Goal: Information Seeking & Learning: Check status

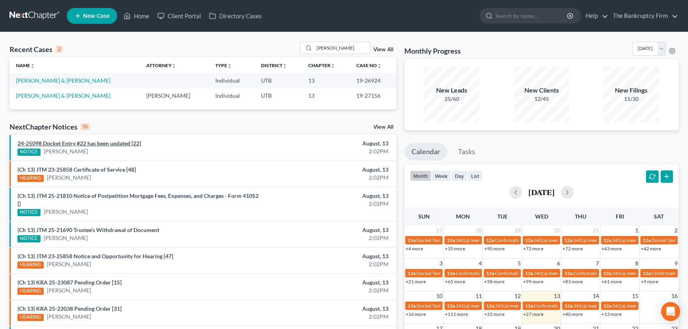
click at [99, 143] on link "24-25098 Docket Entry #22 has been updated [22]" at bounding box center [79, 143] width 124 height 7
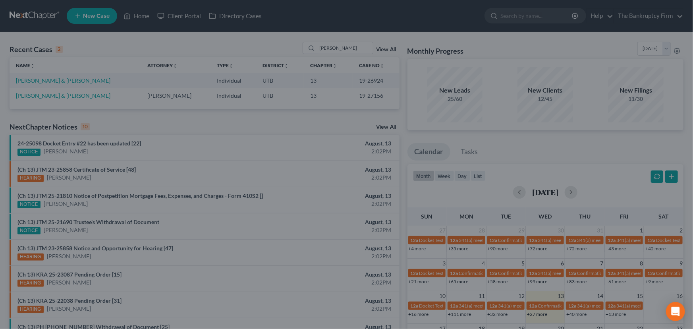
click at [99, 149] on div "Attachment Preview: 24-25098 Docket Entry #22 has been updated [22] 08/13/2025 …" at bounding box center [346, 164] width 693 height 329
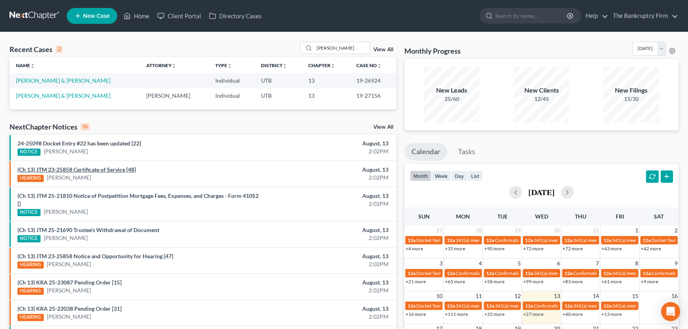
click at [93, 168] on link "(Ch 13) JTM 23-25858 Certificate of Service [48]" at bounding box center [76, 169] width 118 height 7
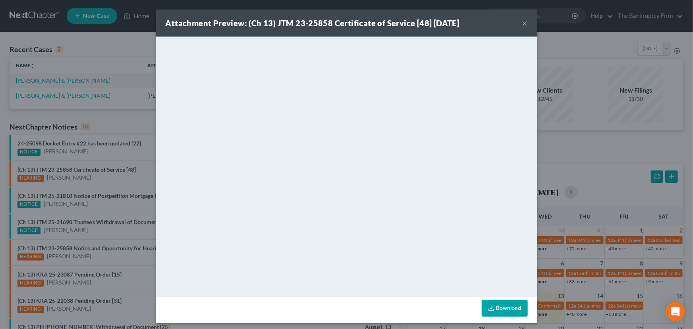
click at [95, 151] on div "Attachment Preview: (Ch 13) JTM 23-25858 Certificate of Service [48] 08/13/2025…" at bounding box center [346, 164] width 693 height 329
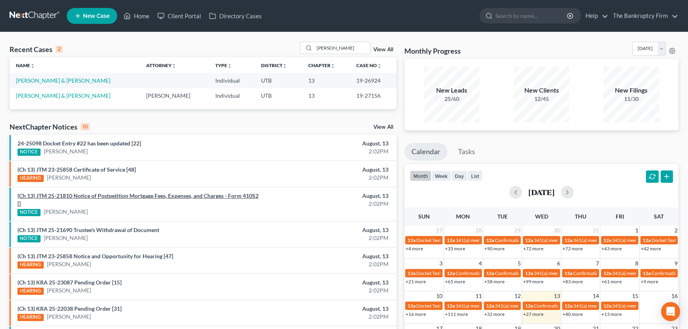
click at [102, 196] on link "(Ch 13) JTM 25-21810 Notice of Postpetition Mortgage Fees, Expenses, and Charge…" at bounding box center [137, 199] width 241 height 15
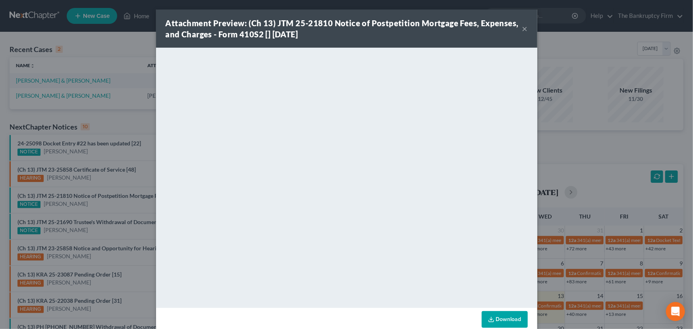
click at [99, 202] on div "Attachment Preview: (Ch 13) JTM 25-21810 Notice of Postpetition Mortgage Fees, …" at bounding box center [346, 164] width 693 height 329
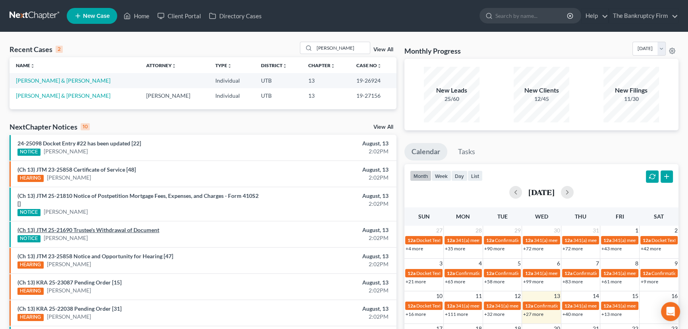
click at [99, 230] on link "(Ch 13) JTM 25-21690 Trustee's Withdrawal of Document" at bounding box center [88, 230] width 142 height 7
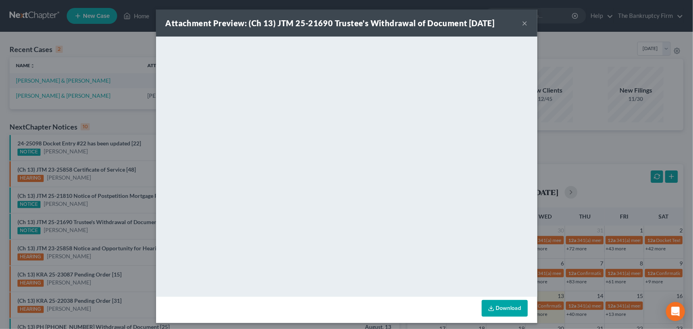
click at [91, 204] on div "Attachment Preview: (Ch 13) JTM 25-21690 Trustee's Withdrawal of Document 08/13…" at bounding box center [346, 164] width 693 height 329
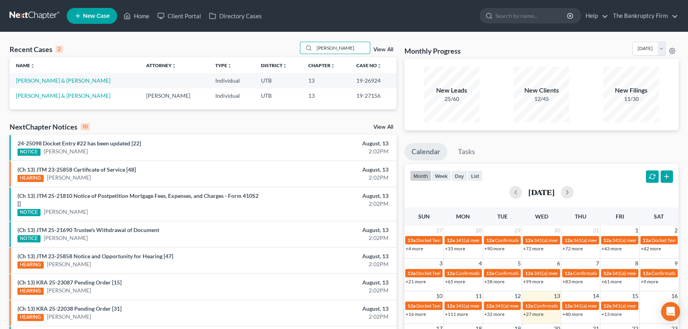
drag, startPoint x: 340, startPoint y: 48, endPoint x: 274, endPoint y: 45, distance: 66.0
click at [274, 45] on div "Recent Cases 2 Riggs View All" at bounding box center [203, 49] width 387 height 15
type input "cameron"
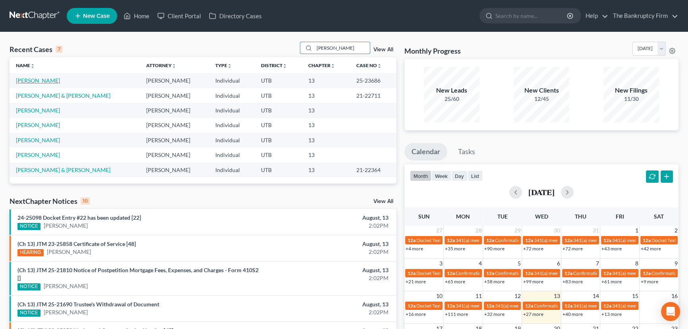
click at [27, 82] on link "[PERSON_NAME]" at bounding box center [38, 80] width 44 height 7
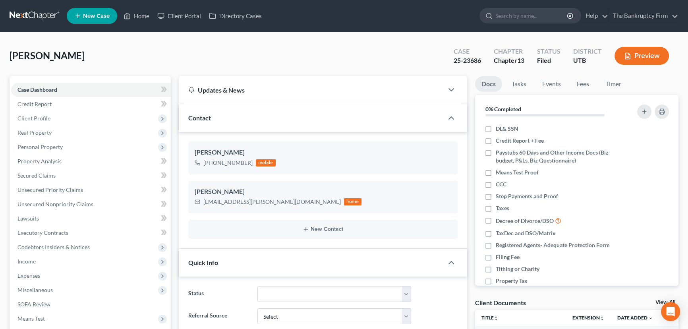
click at [657, 302] on link "View All" at bounding box center [666, 303] width 20 height 6
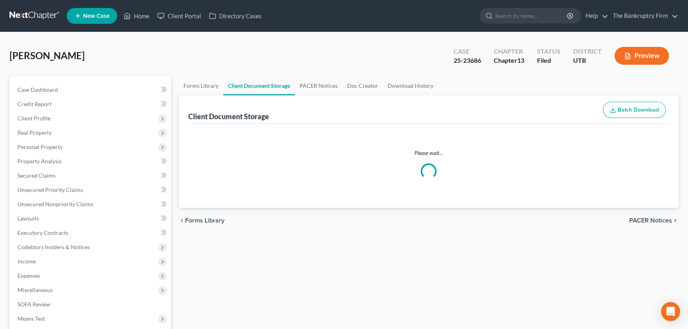
select select "26"
select select "30"
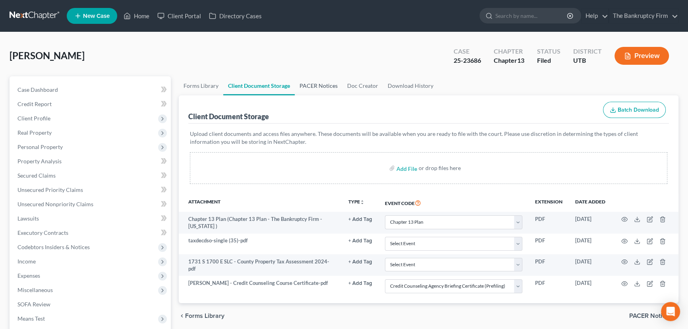
click at [314, 87] on link "PACER Notices" at bounding box center [319, 85] width 48 height 19
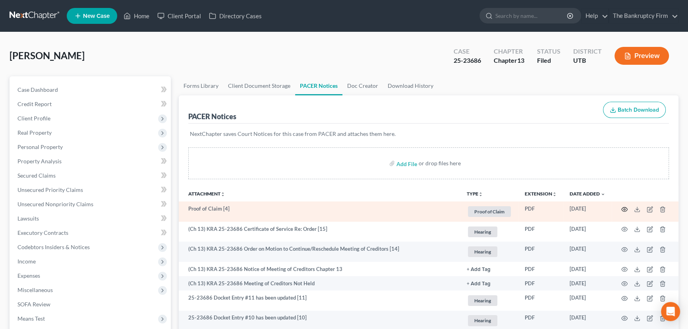
click at [623, 209] on icon "button" at bounding box center [625, 209] width 6 height 6
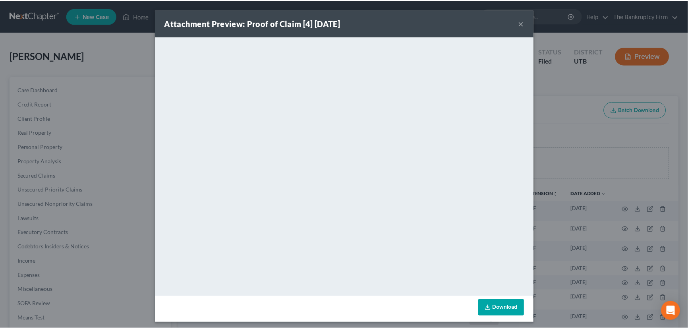
scroll to position [3, 0]
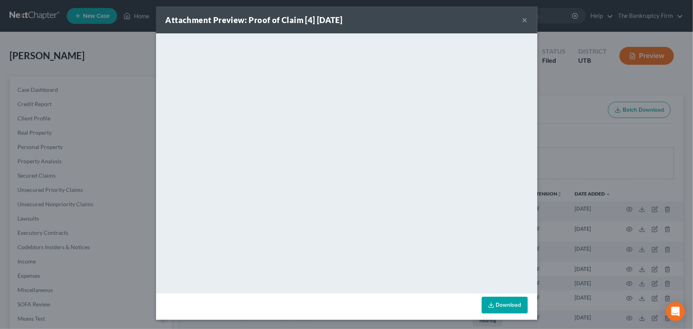
click at [523, 20] on button "×" at bounding box center [526, 20] width 6 height 10
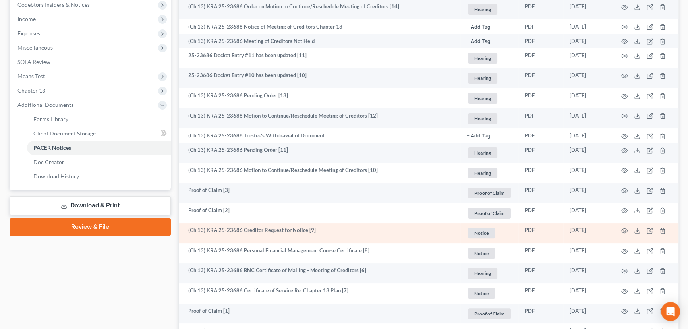
scroll to position [253, 0]
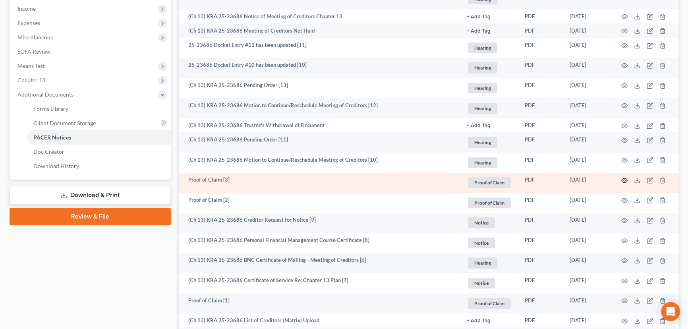
click at [624, 180] on circle "button" at bounding box center [625, 181] width 2 height 2
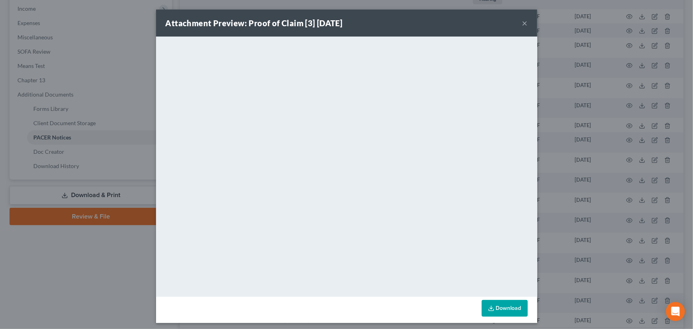
click at [523, 23] on button "×" at bounding box center [526, 23] width 6 height 10
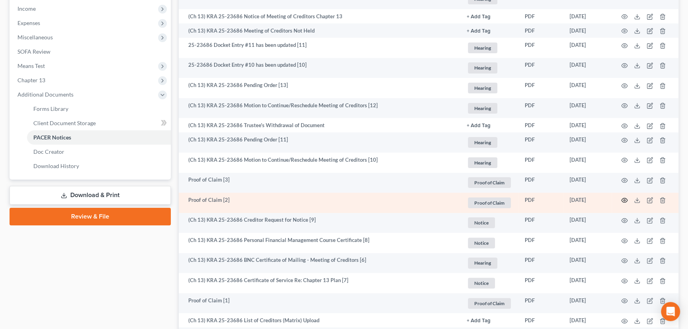
click at [624, 201] on icon "button" at bounding box center [625, 200] width 6 height 6
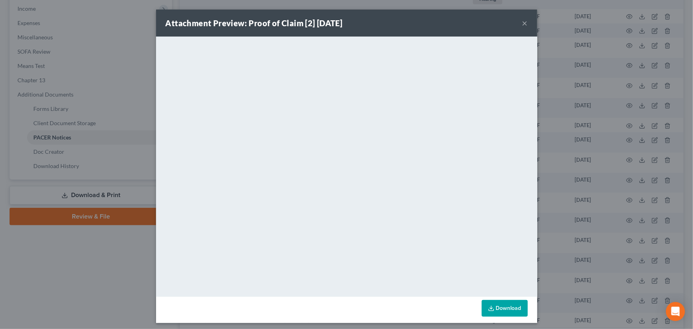
click at [523, 23] on button "×" at bounding box center [526, 23] width 6 height 10
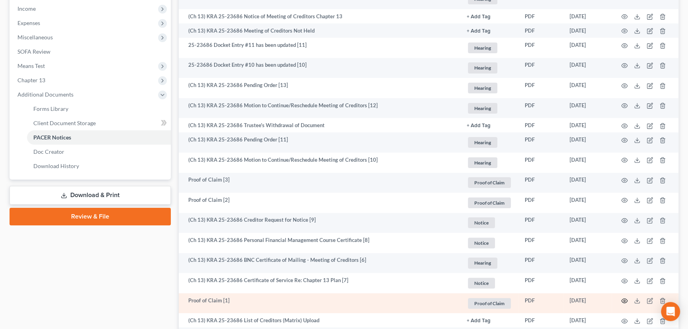
click at [625, 302] on icon "button" at bounding box center [625, 301] width 6 height 6
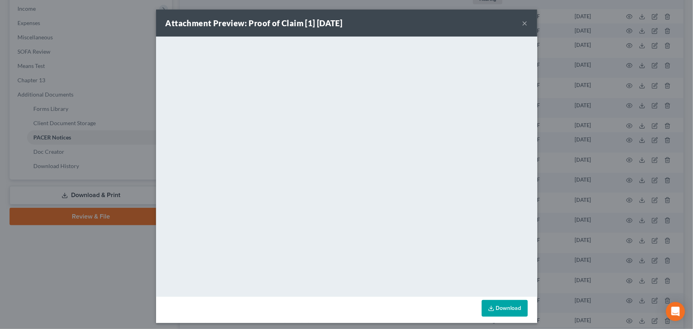
click at [523, 25] on button "×" at bounding box center [526, 23] width 6 height 10
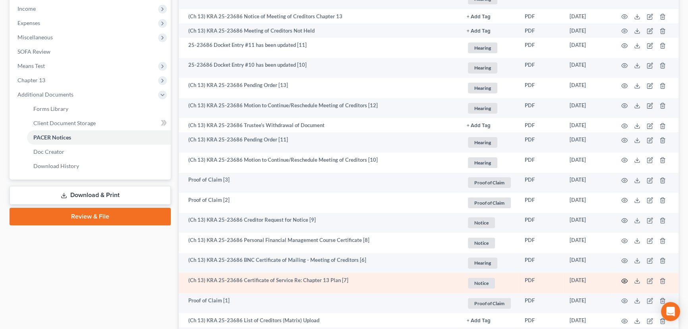
click at [625, 281] on icon "button" at bounding box center [625, 281] width 6 height 6
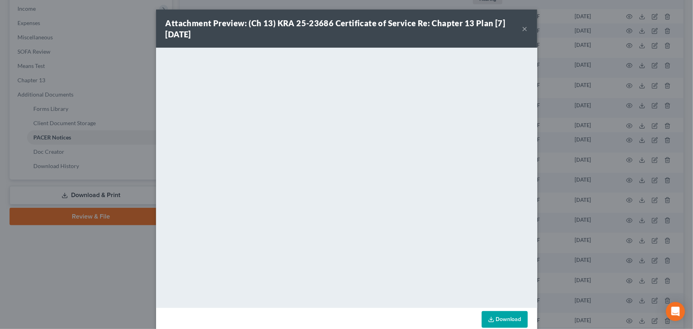
click at [523, 28] on button "×" at bounding box center [526, 29] width 6 height 10
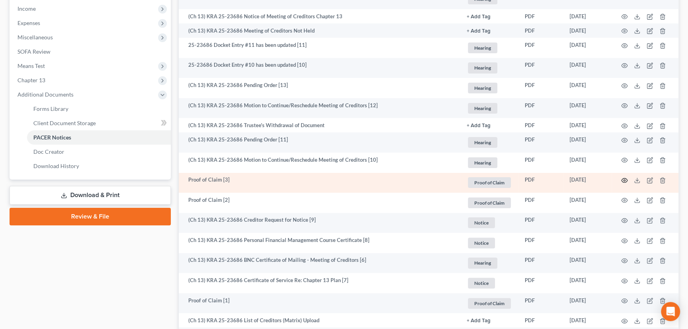
click at [623, 178] on icon "button" at bounding box center [625, 180] width 6 height 6
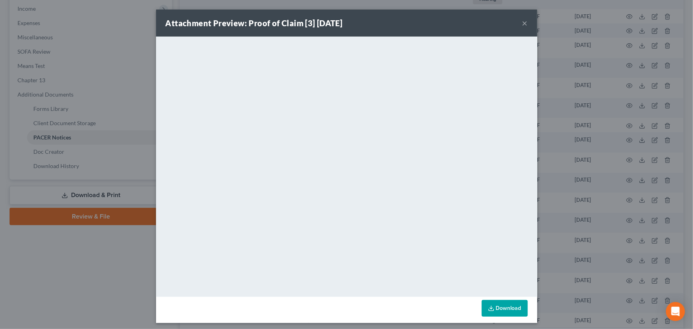
click at [523, 22] on button "×" at bounding box center [526, 23] width 6 height 10
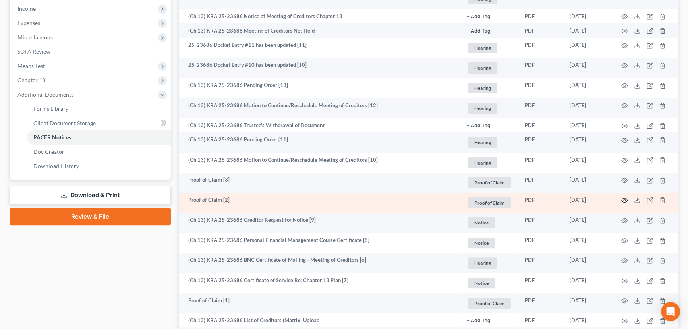
click at [623, 200] on icon "button" at bounding box center [625, 200] width 6 height 6
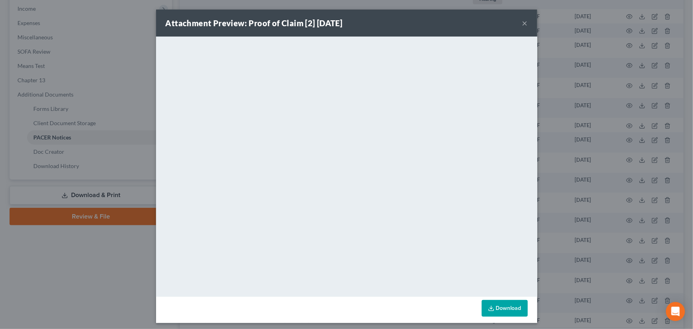
click at [523, 25] on button "×" at bounding box center [526, 23] width 6 height 10
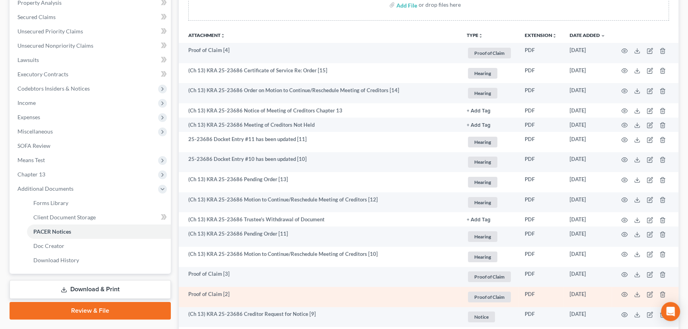
scroll to position [180, 0]
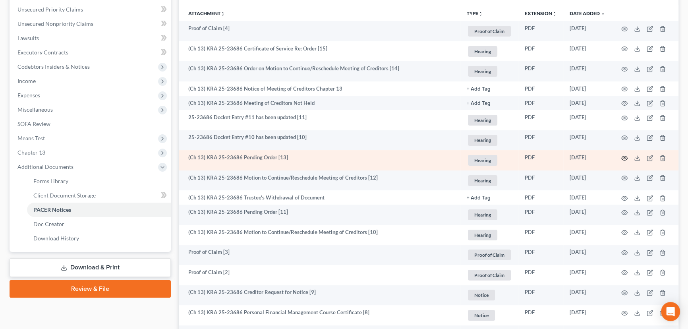
click at [626, 157] on icon "button" at bounding box center [625, 158] width 6 height 6
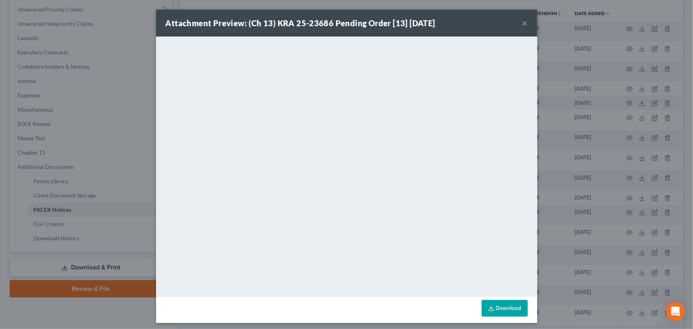
click at [525, 23] on button "×" at bounding box center [526, 23] width 6 height 10
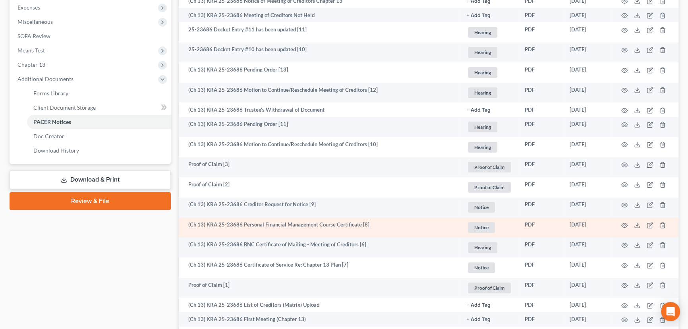
scroll to position [289, 0]
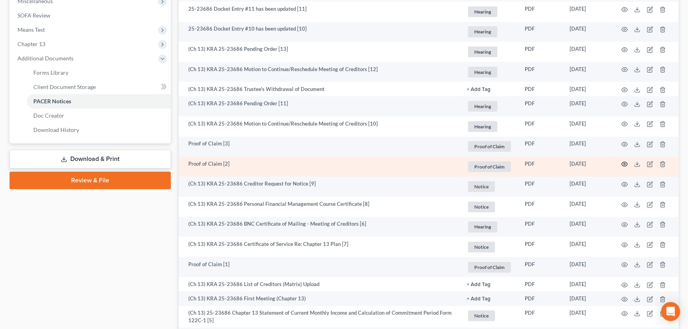
click at [624, 164] on circle "button" at bounding box center [625, 164] width 2 height 2
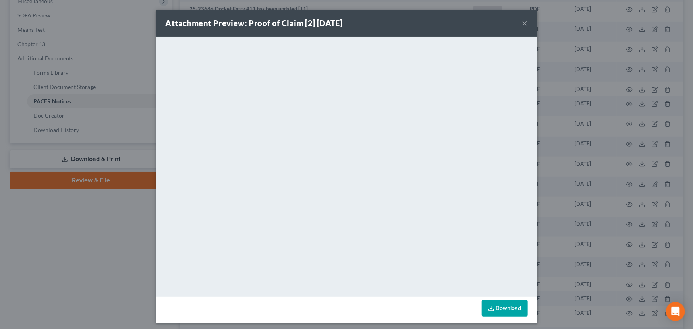
click at [523, 23] on button "×" at bounding box center [526, 23] width 6 height 10
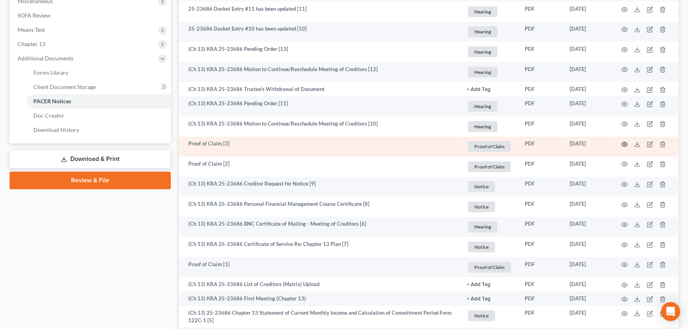
click at [623, 144] on icon "button" at bounding box center [625, 144] width 6 height 6
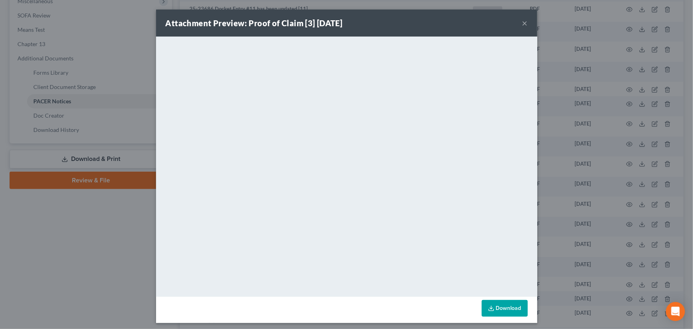
click at [523, 24] on button "×" at bounding box center [526, 23] width 6 height 10
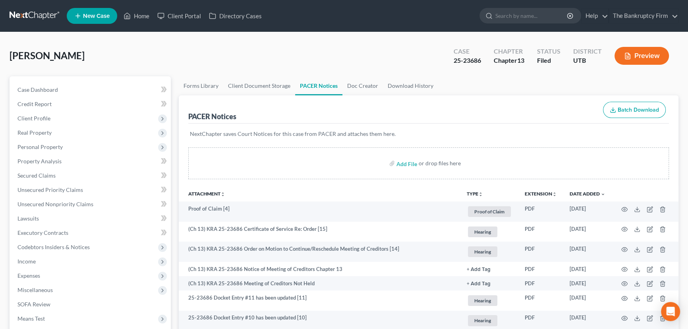
scroll to position [0, 0]
click at [141, 15] on link "Home" at bounding box center [137, 16] width 34 height 14
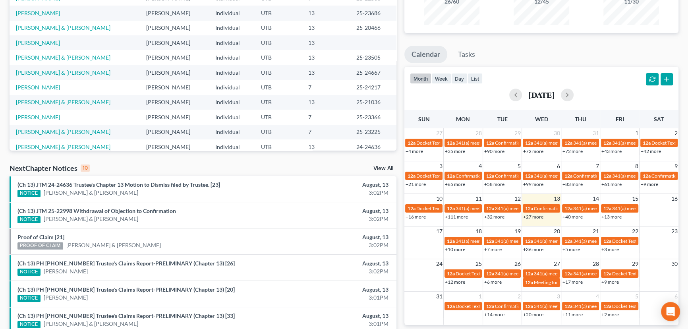
scroll to position [108, 0]
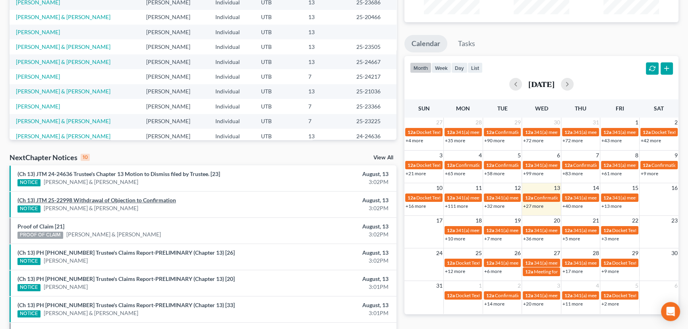
click at [129, 201] on link "(Ch 13) JTM 25-22998 Withdrawal of Objection to Confirmation" at bounding box center [96, 200] width 159 height 7
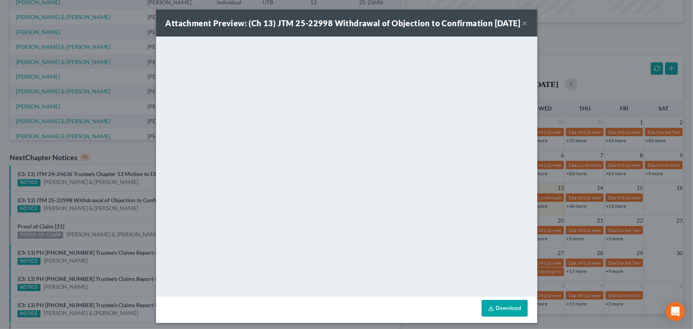
click at [109, 217] on div "Attachment Preview: (Ch 13) JTM 25-22998 Withdrawal of Objection to Confirmatio…" at bounding box center [346, 164] width 693 height 329
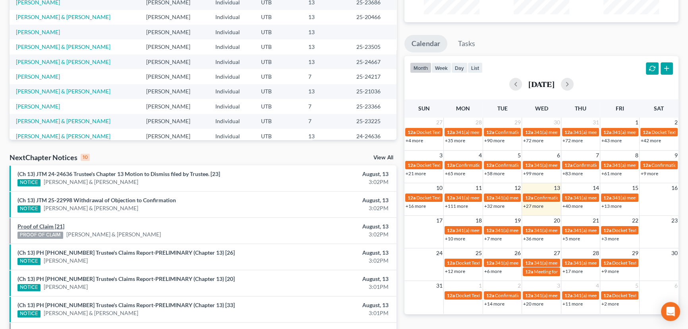
click at [39, 226] on link "Proof of Claim [21]" at bounding box center [40, 226] width 47 height 7
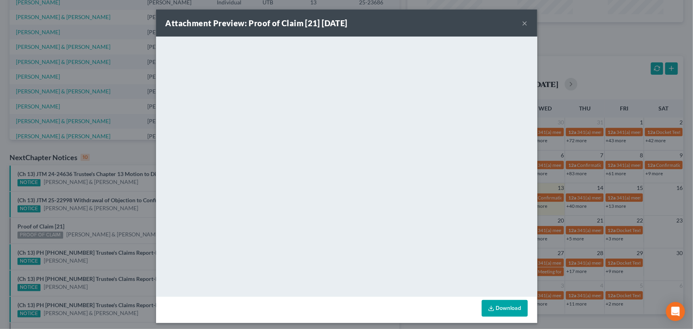
drag, startPoint x: 97, startPoint y: 221, endPoint x: 107, endPoint y: 221, distance: 10.0
click at [98, 220] on div "Attachment Preview: Proof of Claim [21] 08/13/2025 × <object ng-attr-data='http…" at bounding box center [346, 164] width 693 height 329
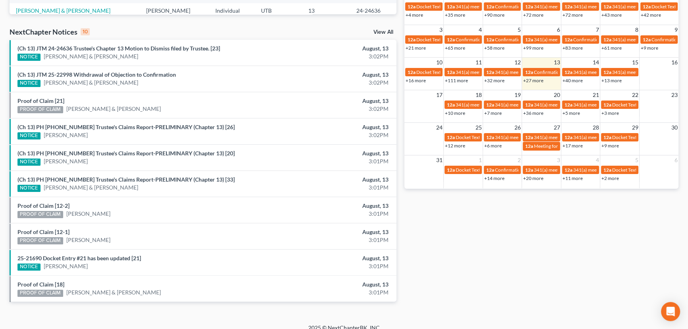
scroll to position [241, 0]
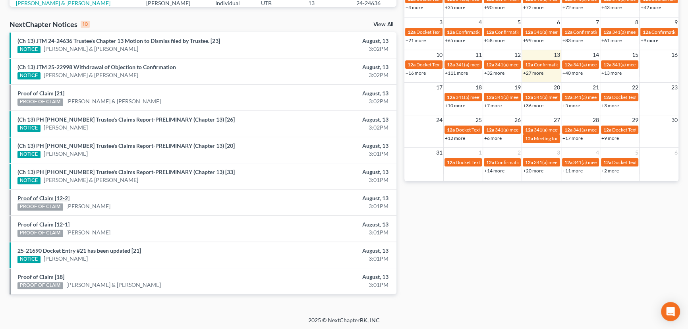
click at [46, 197] on link "Proof of Claim [12-2]" at bounding box center [43, 198] width 52 height 7
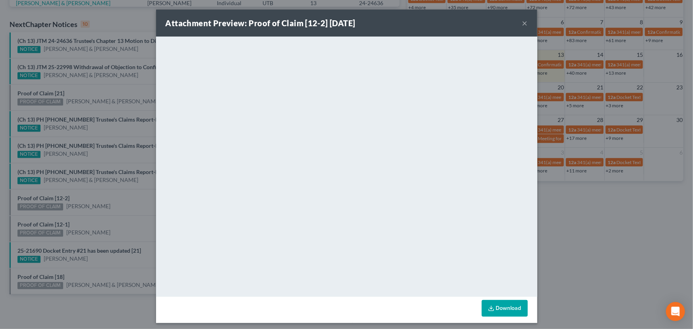
drag, startPoint x: 96, startPoint y: 198, endPoint x: 67, endPoint y: 220, distance: 36.6
click at [96, 198] on div "Attachment Preview: Proof of Claim [12-2] 08/13/2025 × <object ng-attr-data='ht…" at bounding box center [346, 164] width 693 height 329
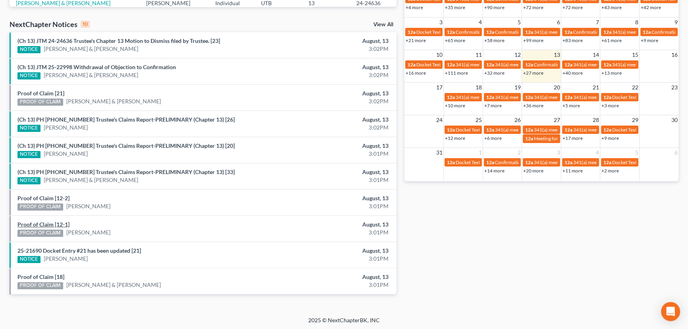
click at [54, 223] on link "Proof of Claim [12-1]" at bounding box center [43, 224] width 52 height 7
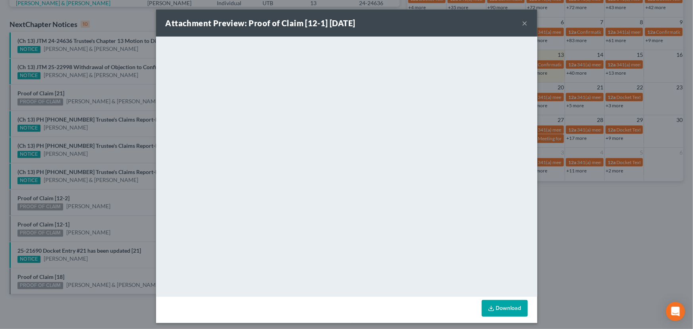
click at [101, 219] on div "Attachment Preview: Proof of Claim [12-1] 08/13/2025 × <object ng-attr-data='ht…" at bounding box center [346, 164] width 693 height 329
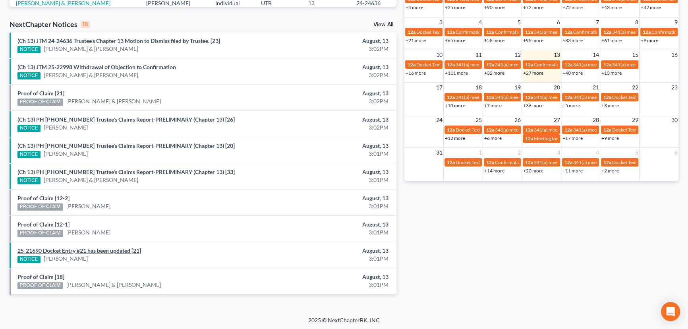
click at [97, 251] on link "25-21690 Docket Entry #21 has been updated [21]" at bounding box center [79, 250] width 124 height 7
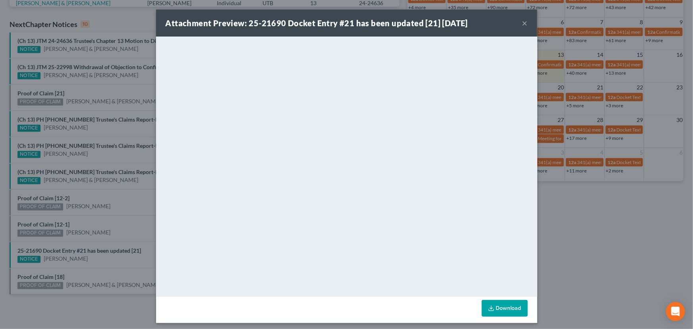
drag, startPoint x: 96, startPoint y: 261, endPoint x: 65, endPoint y: 270, distance: 32.3
click at [78, 266] on div "Attachment Preview: 25-21690 Docket Entry #21 has been updated [21] 08/13/2025 …" at bounding box center [346, 164] width 693 height 329
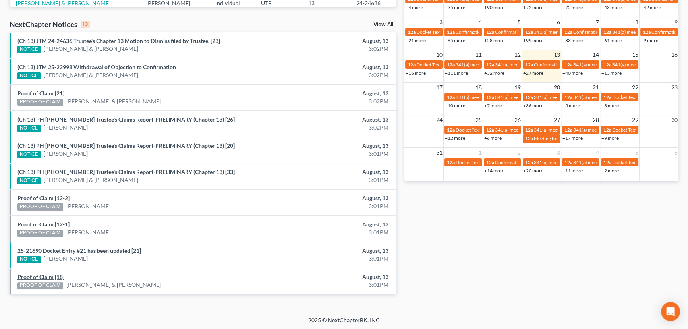
click at [50, 277] on link "Proof of Claim [18]" at bounding box center [40, 276] width 47 height 7
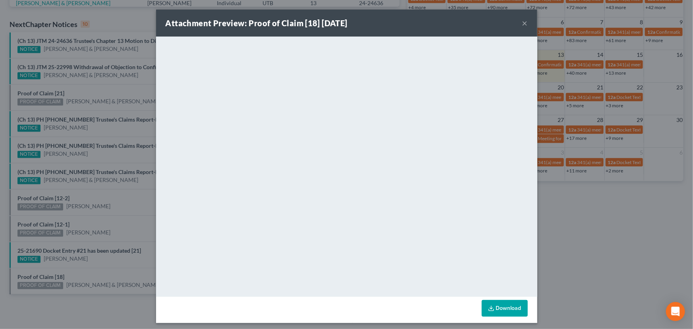
drag, startPoint x: 100, startPoint y: 275, endPoint x: 144, endPoint y: 228, distance: 63.8
click at [116, 266] on div "Attachment Preview: Proof of Claim [18] 08/13/2025 × <object ng-attr-data='http…" at bounding box center [346, 164] width 693 height 329
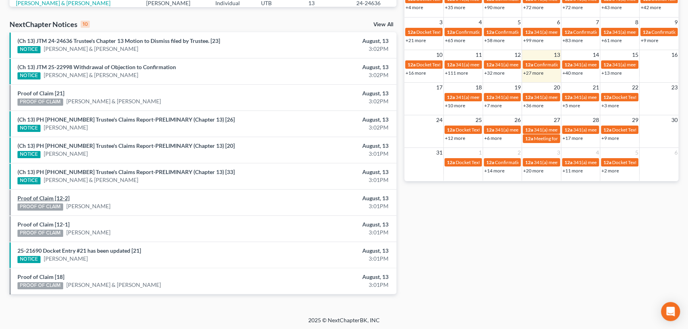
click at [28, 196] on link "Proof of Claim [12-2]" at bounding box center [43, 198] width 52 height 7
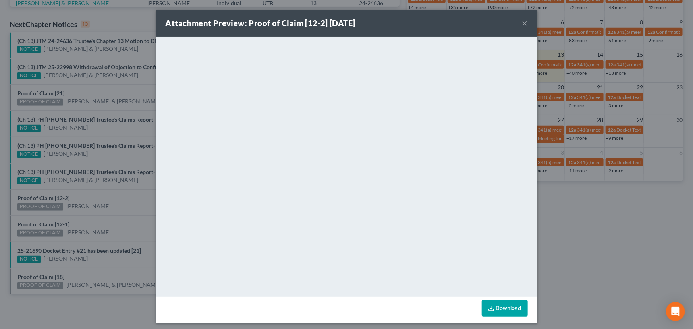
drag, startPoint x: 43, startPoint y: 211, endPoint x: 38, endPoint y: 220, distance: 10.5
click at [43, 211] on div "Attachment Preview: Proof of Claim [12-2] 08/13/2025 × <object ng-attr-data='ht…" at bounding box center [346, 164] width 693 height 329
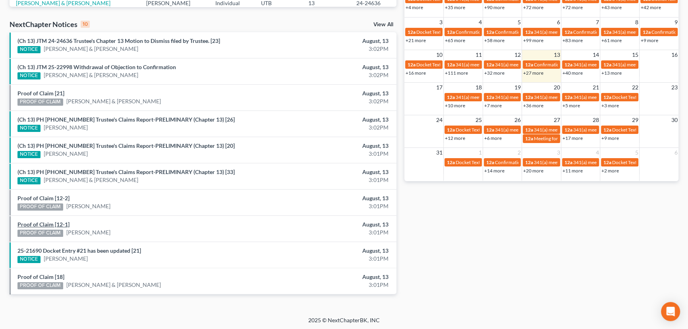
click at [36, 223] on link "Proof of Claim [12-1]" at bounding box center [43, 224] width 52 height 7
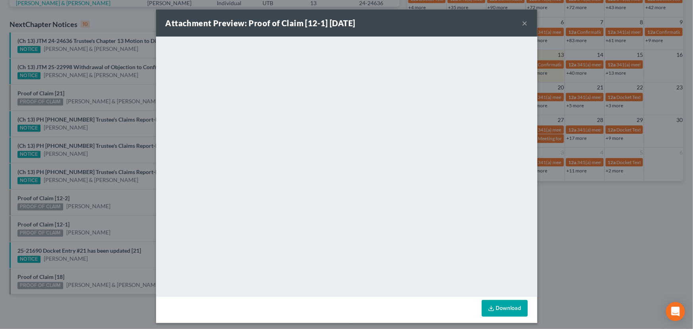
drag, startPoint x: 52, startPoint y: 213, endPoint x: 56, endPoint y: 217, distance: 5.1
click at [52, 213] on div "Attachment Preview: Proof of Claim [12-1] 08/13/2025 × <object ng-attr-data='ht…" at bounding box center [346, 164] width 693 height 329
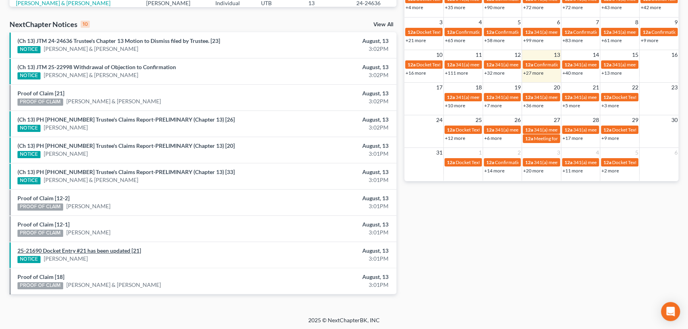
click at [73, 251] on link "25-21690 Docket Entry #21 has been updated [21]" at bounding box center [79, 250] width 124 height 7
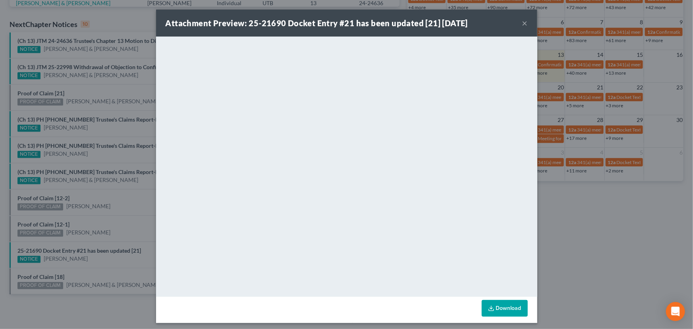
drag, startPoint x: 101, startPoint y: 271, endPoint x: 91, endPoint y: 271, distance: 10.3
click at [101, 271] on div "Attachment Preview: 25-21690 Docket Entry #21 has been updated [21] 08/13/2025 …" at bounding box center [346, 164] width 693 height 329
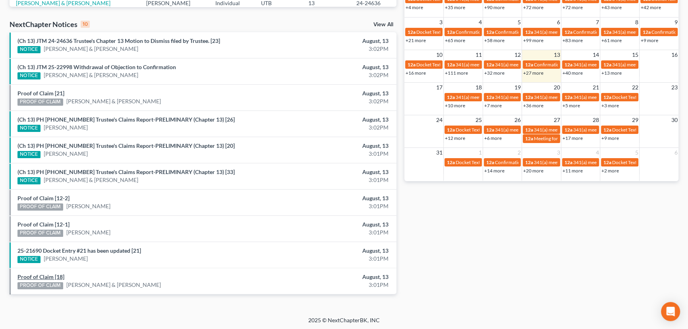
click at [41, 274] on link "Proof of Claim [18]" at bounding box center [40, 276] width 47 height 7
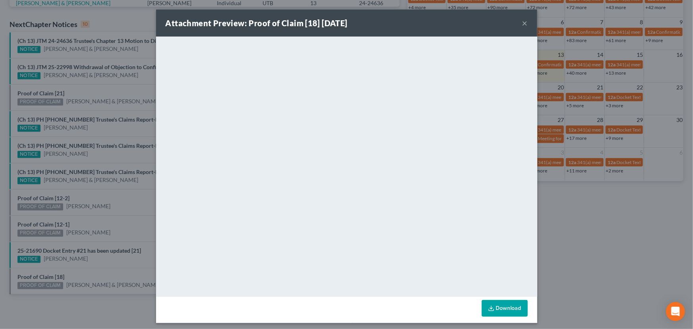
click at [88, 272] on div "Attachment Preview: Proof of Claim [18] 08/13/2025 × <object ng-attr-data='http…" at bounding box center [346, 164] width 693 height 329
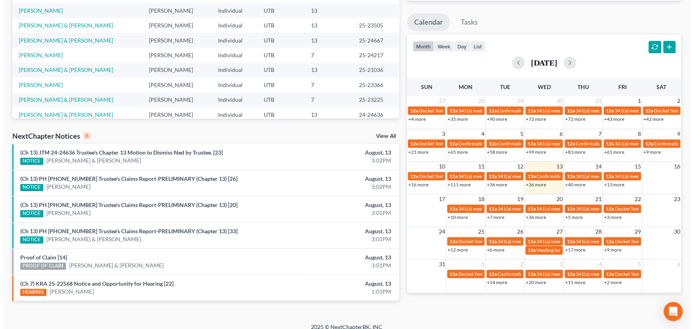
scroll to position [137, 0]
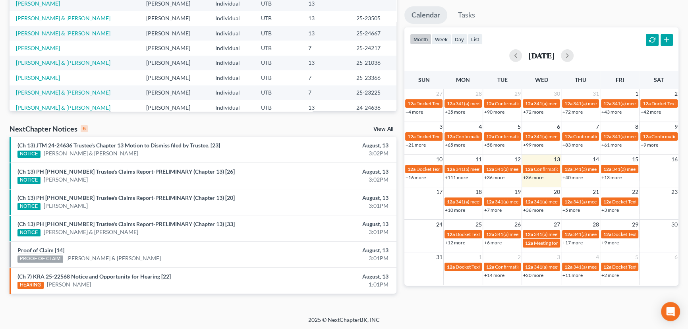
click at [46, 250] on link "Proof of Claim [14]" at bounding box center [40, 250] width 47 height 7
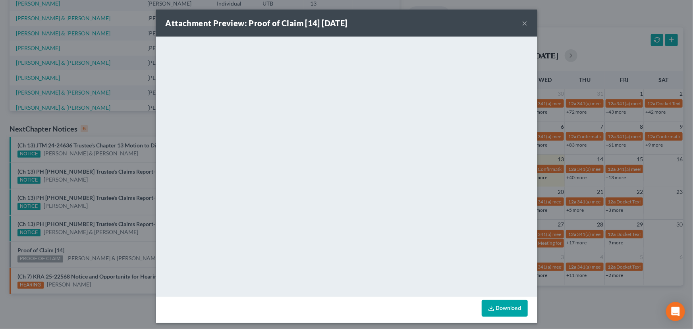
click at [104, 248] on div "Attachment Preview: Proof of Claim [14] [DATE] × <object ng-attr-data='[URL][DO…" at bounding box center [346, 164] width 693 height 329
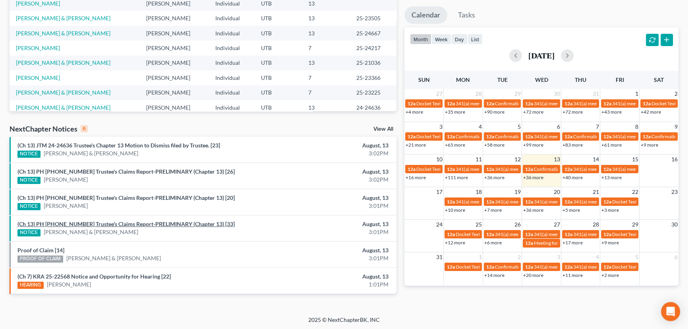
click at [106, 224] on link "(Ch 13) PH [PHONE_NUMBER] Trustee's Claims Report-PRELIMINARY (Chapter 13) [33]" at bounding box center [125, 224] width 217 height 7
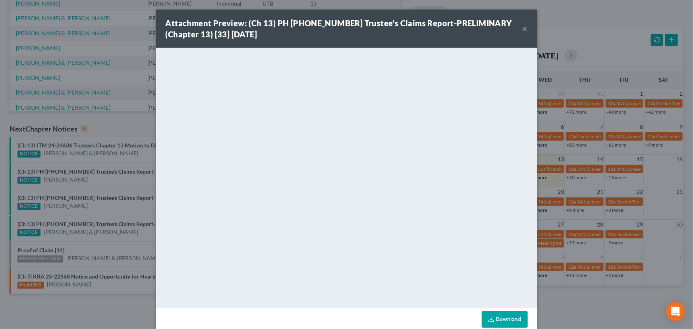
click at [133, 229] on div "Attachment Preview: (Ch 13) PH [PHONE_NUMBER] Trustee's Claims Report-PRELIMINA…" at bounding box center [346, 164] width 693 height 329
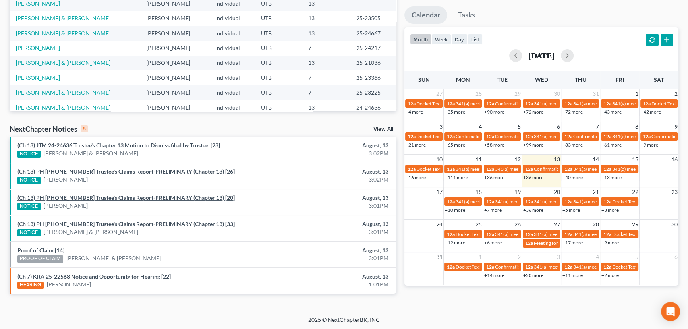
click at [100, 199] on link "(Ch 13) PH [PHONE_NUMBER] Trustee's Claims Report-PRELIMINARY (Chapter 13) [20]" at bounding box center [125, 197] width 217 height 7
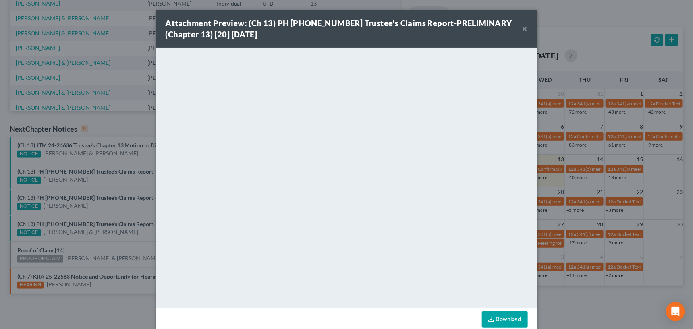
click at [88, 207] on div "Attachment Preview: (Ch 13) PH [PHONE_NUMBER] Trustee's Claims Report-PRELIMINA…" at bounding box center [346, 164] width 693 height 329
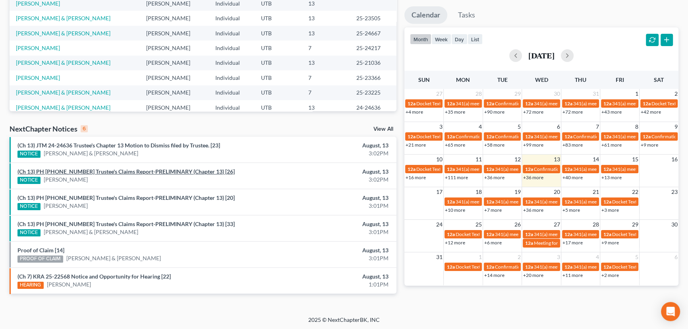
click at [93, 173] on link "(Ch 13) PH [PHONE_NUMBER] Trustee's Claims Report-PRELIMINARY (Chapter 13) [26]" at bounding box center [125, 171] width 217 height 7
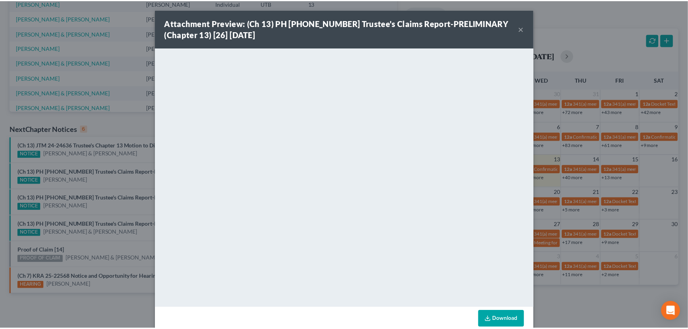
scroll to position [14, 0]
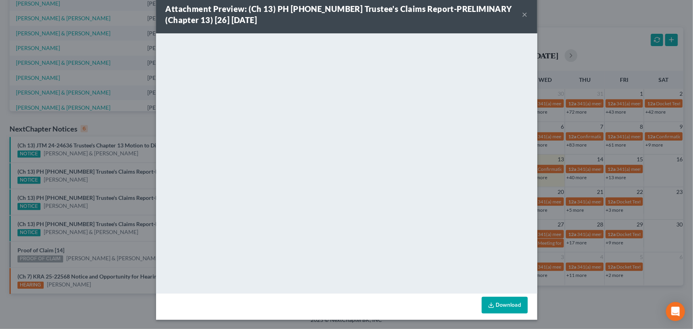
click at [97, 177] on div "Attachment Preview: (Ch 13) PH [PHONE_NUMBER] Trustee's Claims Report-PRELIMINA…" at bounding box center [346, 164] width 693 height 329
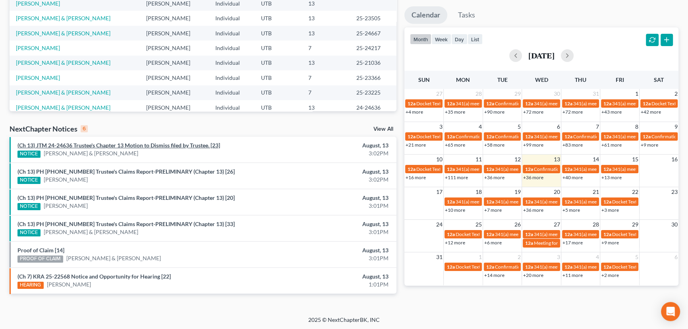
click at [121, 146] on link "(Ch 13) JTM 24-24636 Trustee's Chapter 13 Motion to Dismiss filed by Trustee. […" at bounding box center [118, 145] width 203 height 7
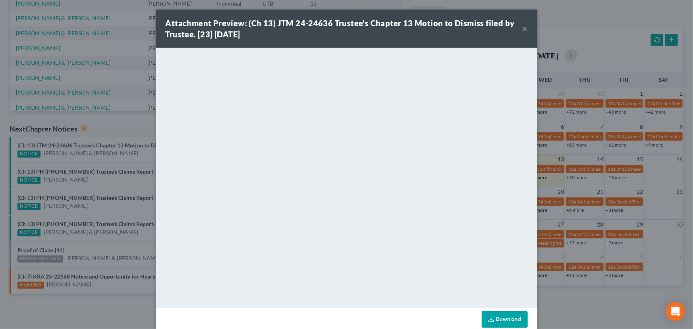
click at [104, 189] on div "Attachment Preview: (Ch 13) JTM 24-24636 Trustee's Chapter 13 Motion to Dismiss…" at bounding box center [346, 164] width 693 height 329
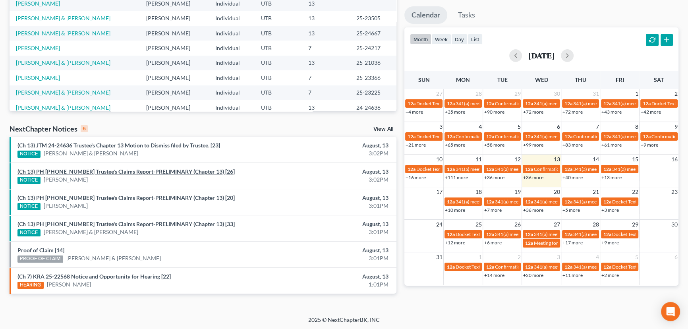
click at [105, 171] on link "(Ch 13) PH [PHONE_NUMBER] Trustee's Claims Report-PRELIMINARY (Chapter 13) [26]" at bounding box center [125, 171] width 217 height 7
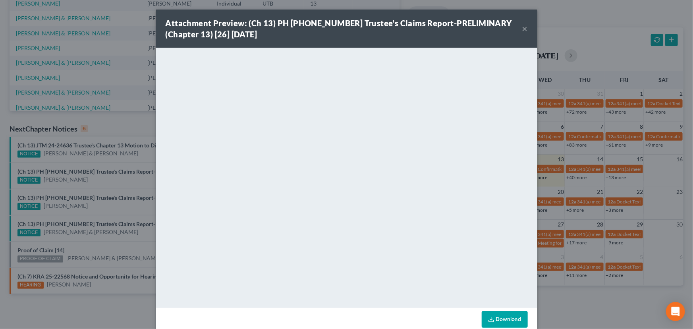
click at [524, 31] on button "×" at bounding box center [526, 29] width 6 height 10
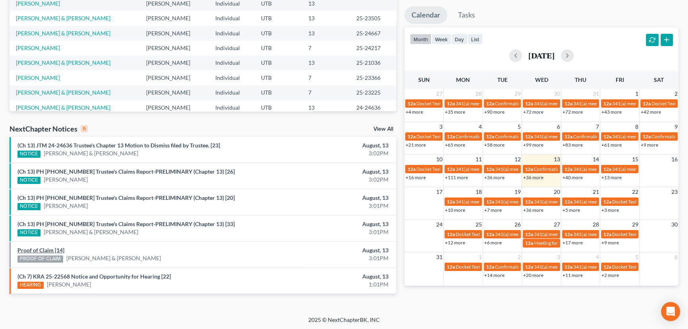
click at [46, 249] on link "Proof of Claim [14]" at bounding box center [40, 250] width 47 height 7
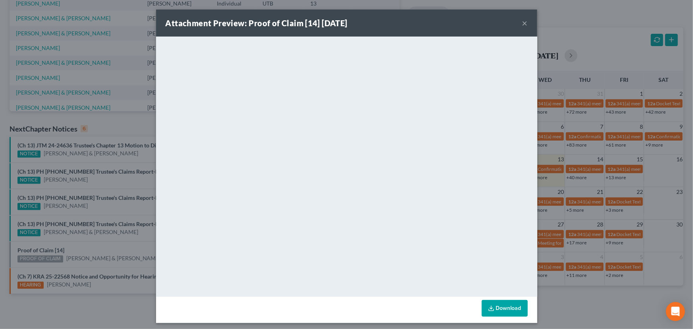
drag, startPoint x: 96, startPoint y: 243, endPoint x: 127, endPoint y: 234, distance: 32.2
click at [98, 243] on div "Attachment Preview: Proof of Claim [14] [DATE] × <object ng-attr-data='[URL][DO…" at bounding box center [346, 164] width 693 height 329
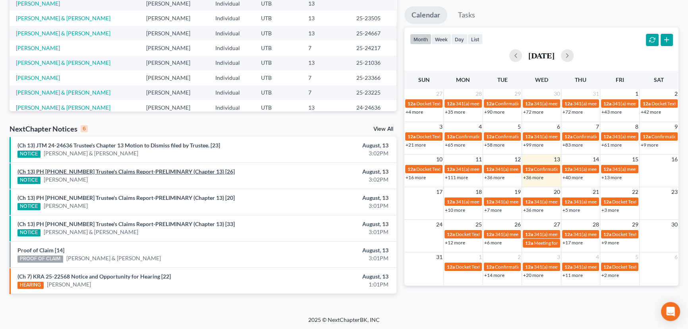
click at [79, 171] on link "(Ch 13) PH [PHONE_NUMBER] Trustee's Claims Report-PRELIMINARY (Chapter 13) [26]" at bounding box center [125, 171] width 217 height 7
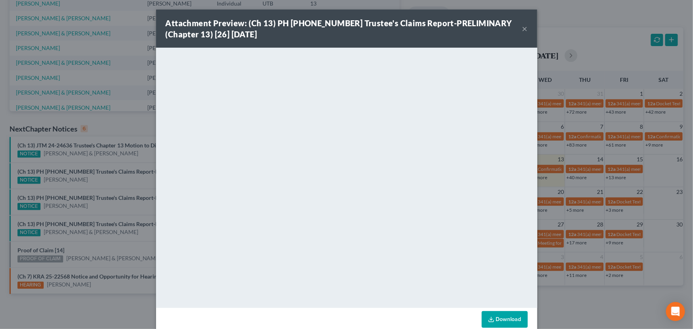
click at [91, 184] on div "Attachment Preview: (Ch 13) PH [PHONE_NUMBER] Trustee's Claims Report-PRELIMINA…" at bounding box center [346, 164] width 693 height 329
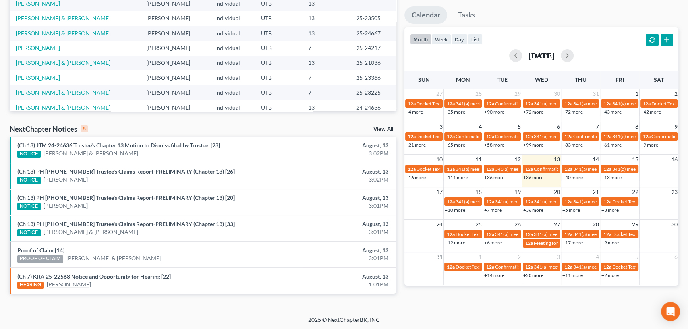
click at [63, 283] on link "[PERSON_NAME]" at bounding box center [69, 285] width 44 height 8
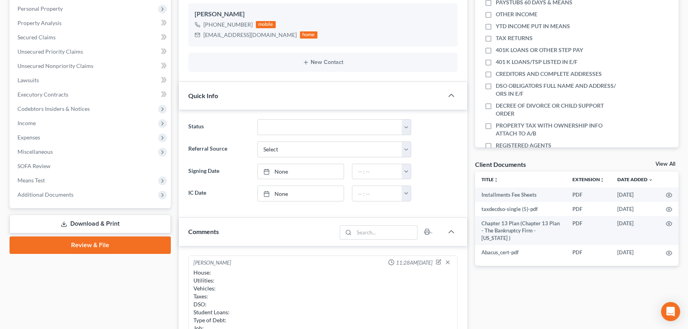
scroll to position [63, 0]
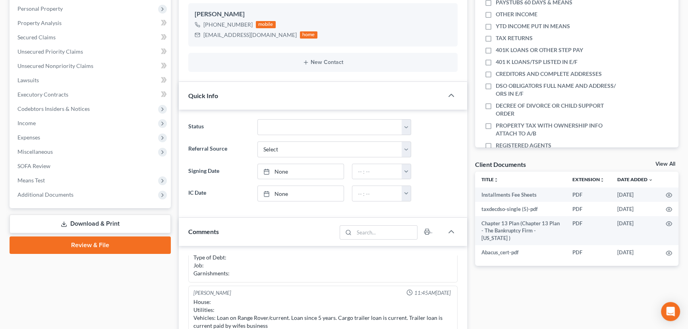
click at [666, 164] on link "View All" at bounding box center [666, 164] width 20 height 6
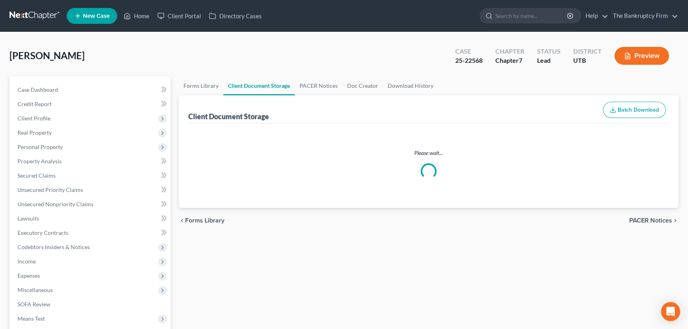
select select "30"
select select "26"
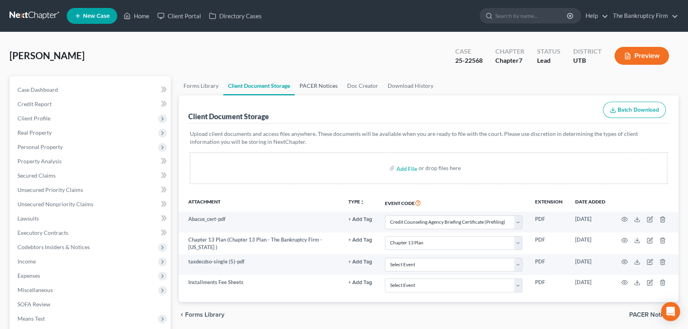
click at [313, 85] on link "PACER Notices" at bounding box center [319, 85] width 48 height 19
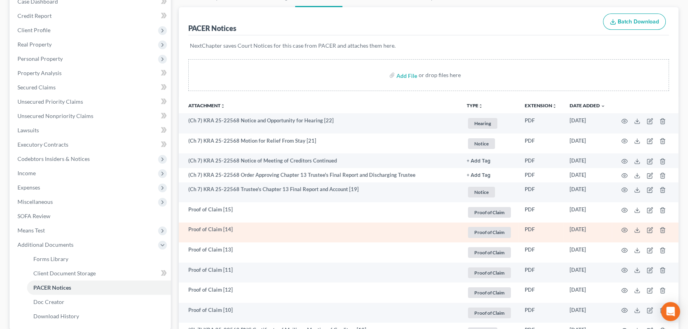
scroll to position [108, 0]
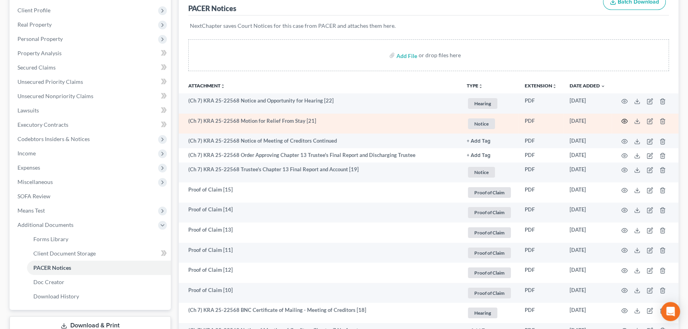
click at [624, 120] on circle "button" at bounding box center [625, 121] width 2 height 2
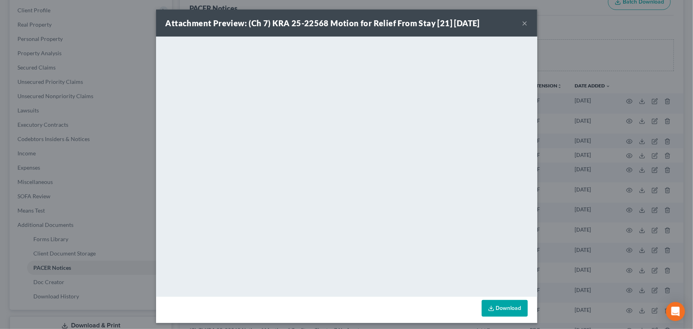
click at [523, 23] on button "×" at bounding box center [526, 23] width 6 height 10
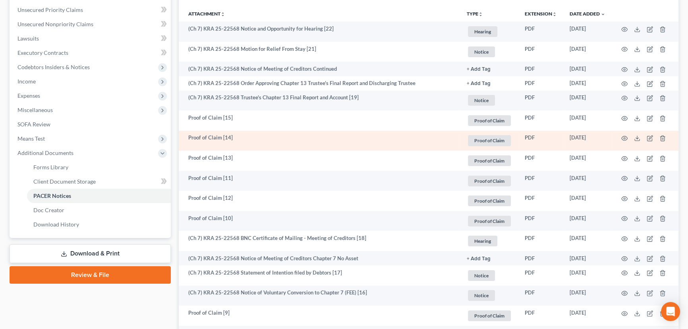
scroll to position [217, 0]
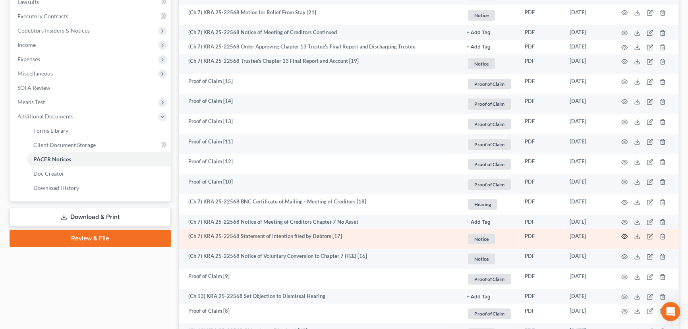
click at [625, 234] on icon "button" at bounding box center [625, 236] width 6 height 6
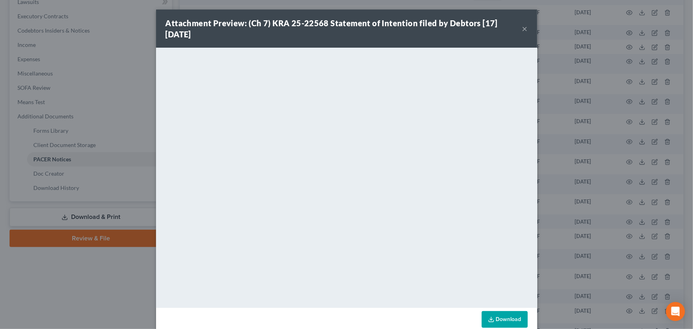
click at [527, 30] on div "Attachment Preview: (Ch 7) KRA 25-22568 Statement of Intention filed by Debtors…" at bounding box center [346, 29] width 381 height 38
click at [523, 28] on button "×" at bounding box center [526, 29] width 6 height 10
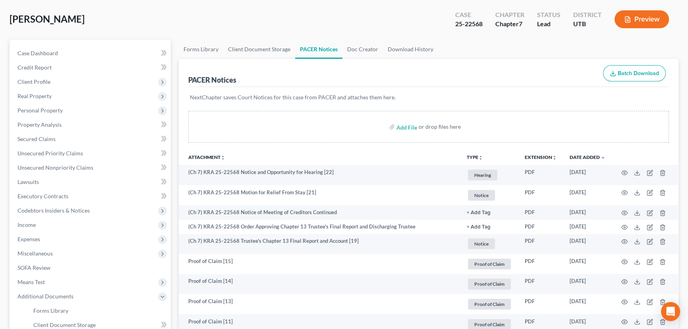
scroll to position [36, 0]
